Goal: Navigation & Orientation: Find specific page/section

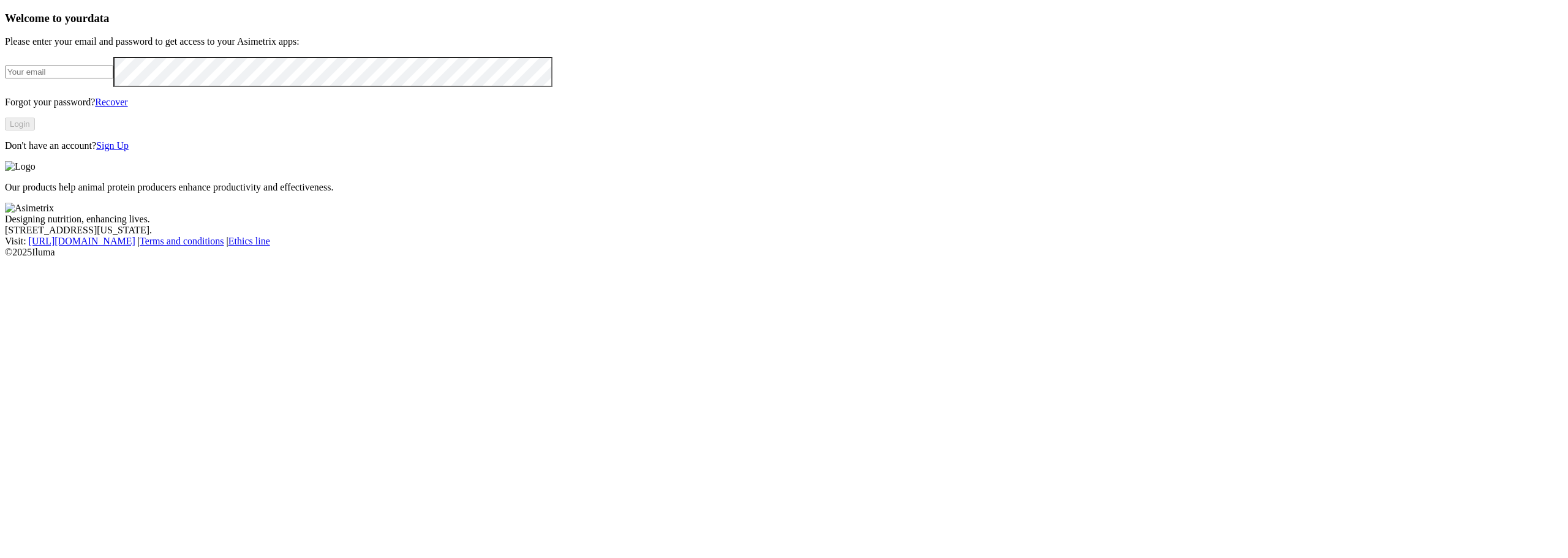
type input "[PERSON_NAME][EMAIL_ADDRESS][PERSON_NAME][DOMAIN_NAME]"
click at [35, 130] on button "Login" at bounding box center [19, 124] width 30 height 13
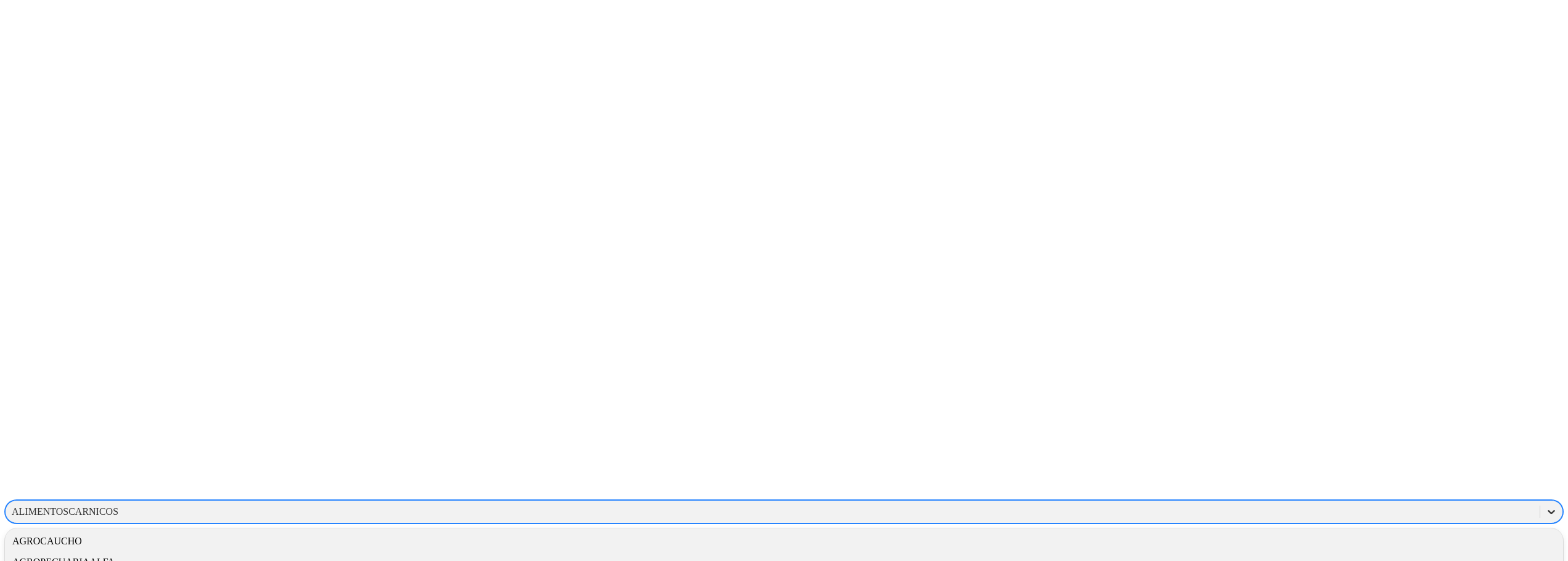
click at [1546, 506] on icon at bounding box center [1551, 511] width 12 height 12
